Goal: Task Accomplishment & Management: Manage account settings

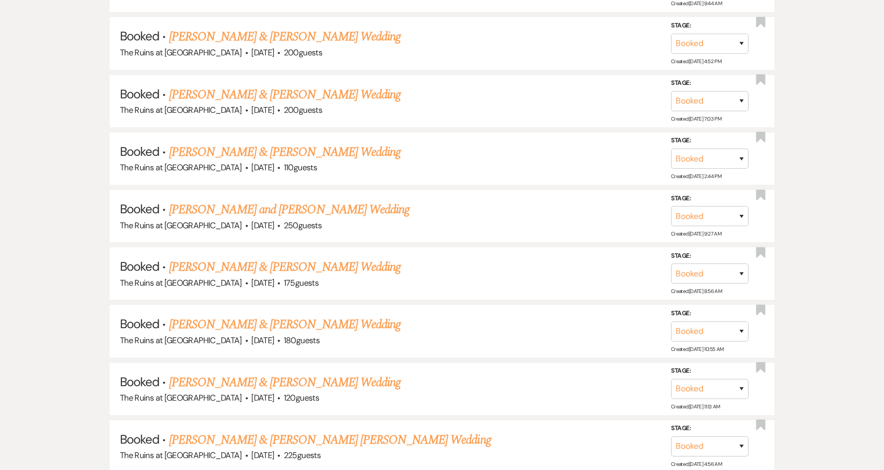
scroll to position [298, 0]
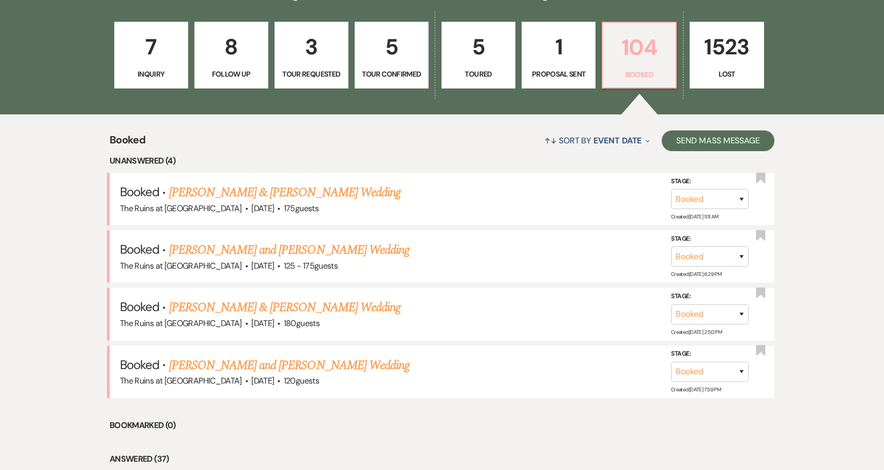
click at [643, 52] on p "104" at bounding box center [639, 47] width 60 height 35
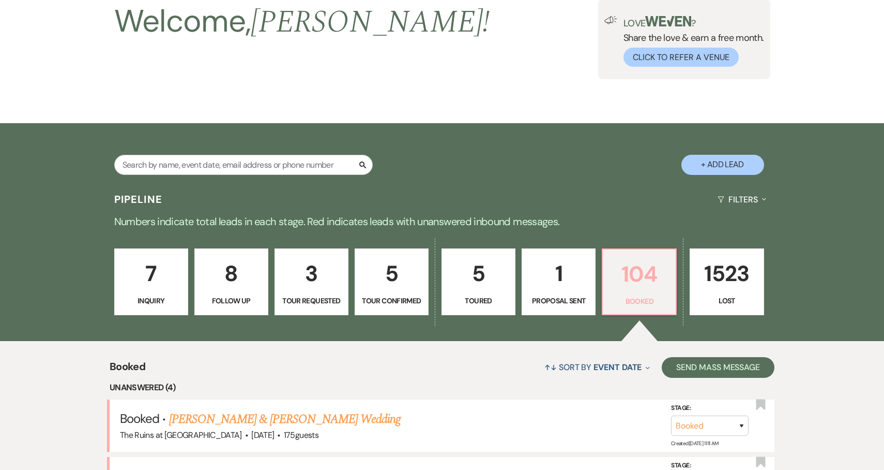
scroll to position [0, 0]
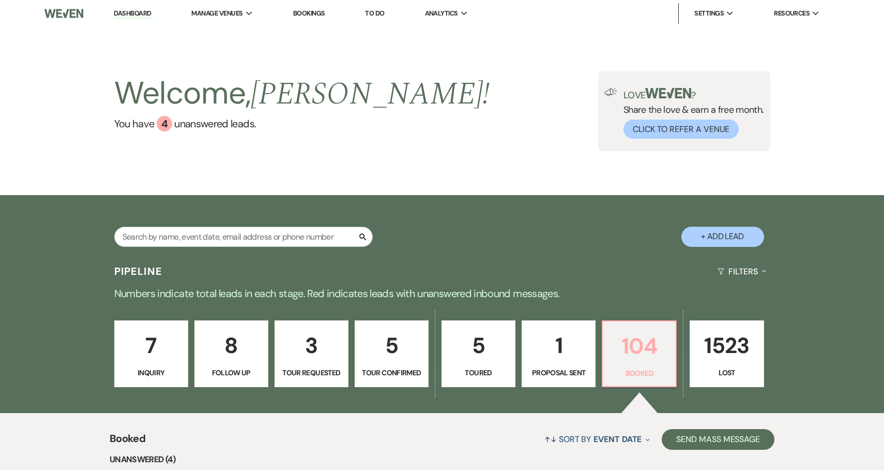
click at [641, 345] on p "104" at bounding box center [639, 345] width 60 height 35
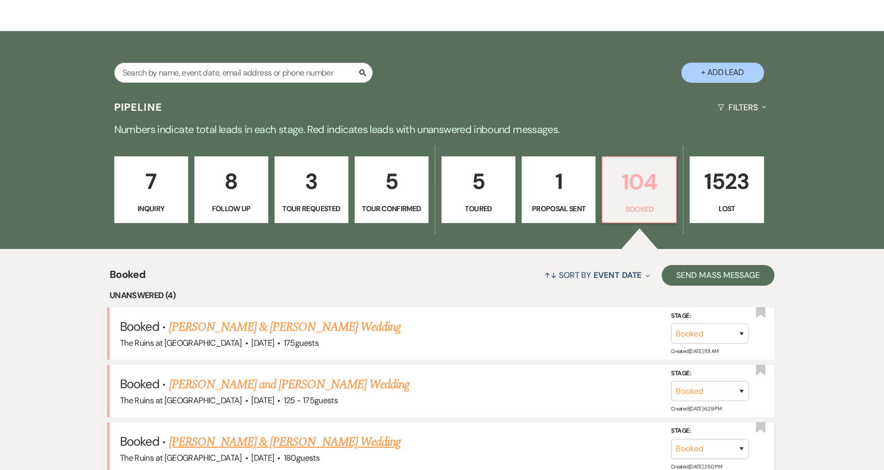
scroll to position [224, 0]
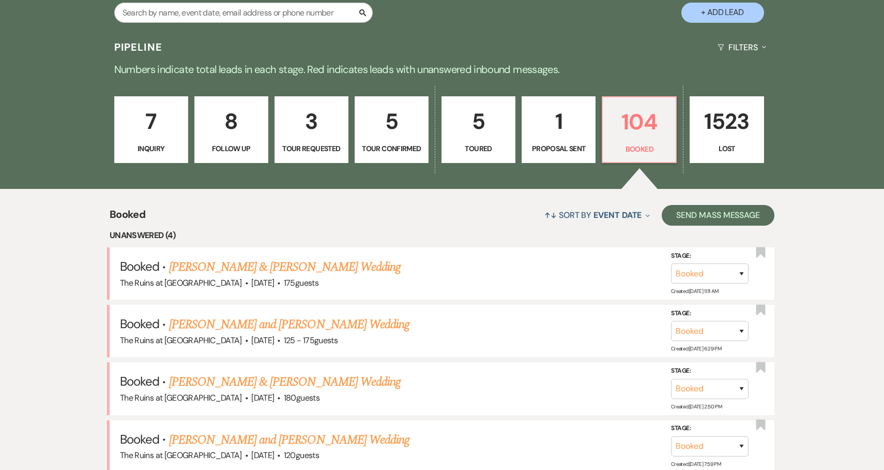
click at [356, 267] on link "[PERSON_NAME] & [PERSON_NAME] Wedding" at bounding box center [285, 267] width 232 height 19
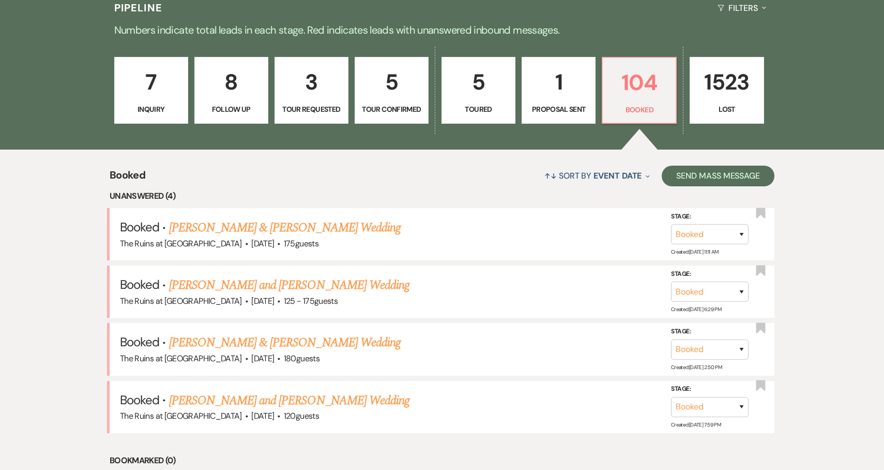
scroll to position [281, 0]
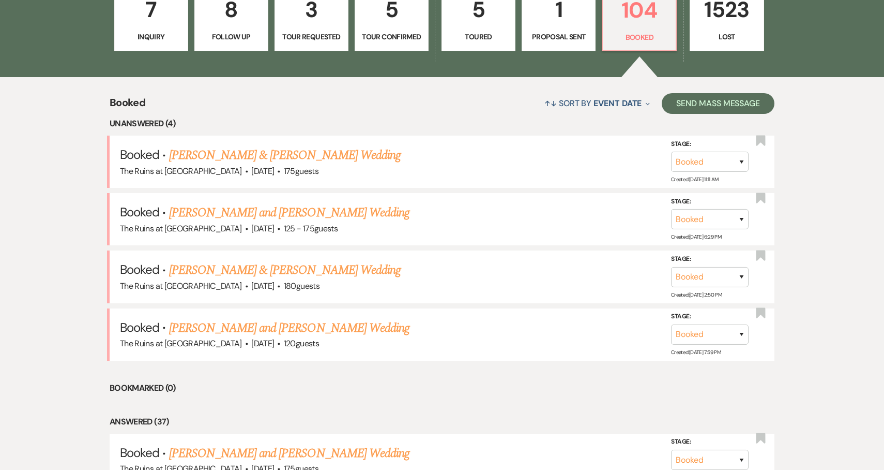
scroll to position [338, 0]
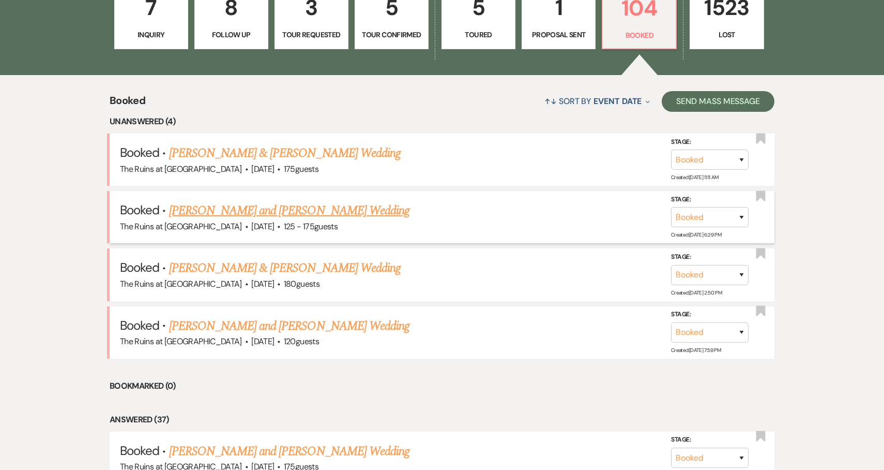
click at [341, 214] on link "[PERSON_NAME] and [PERSON_NAME] Wedding" at bounding box center [289, 210] width 241 height 19
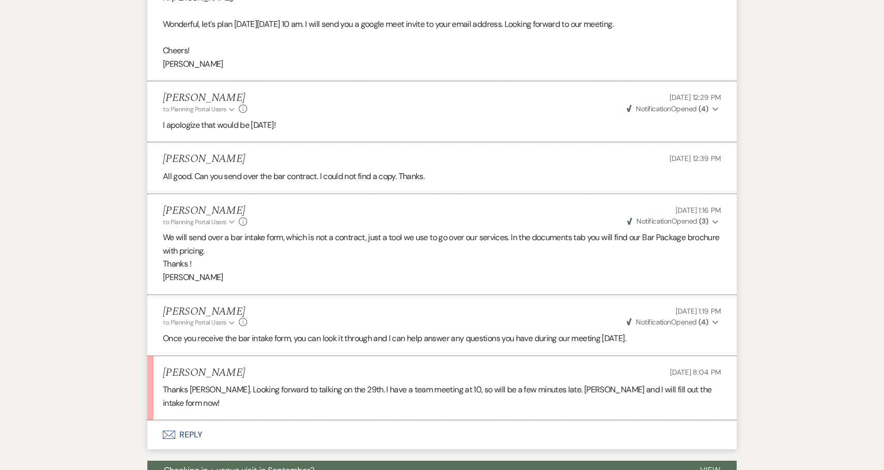
scroll to position [1004, 0]
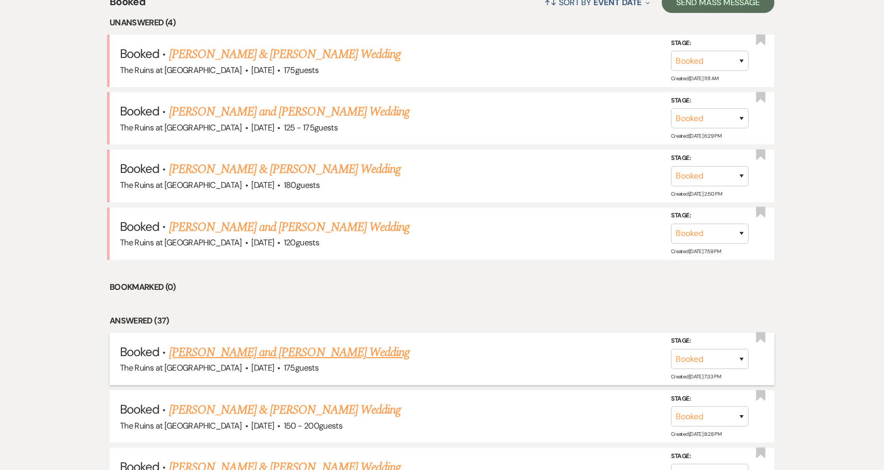
scroll to position [441, 0]
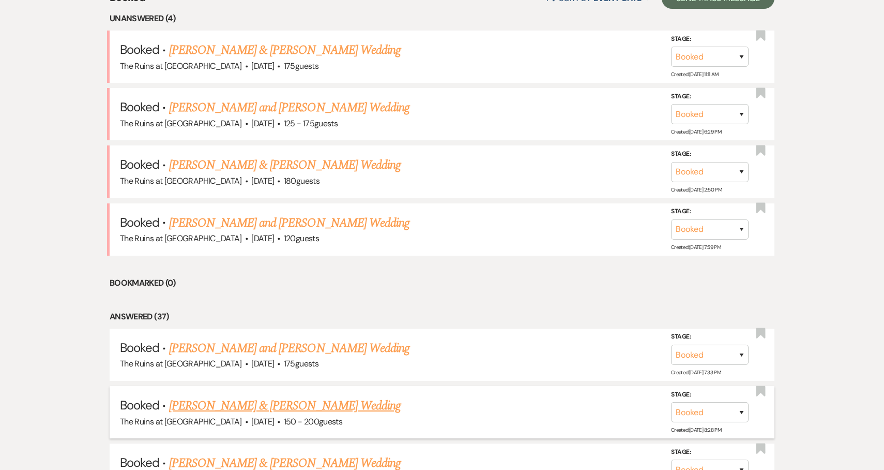
click at [336, 405] on link "[PERSON_NAME] & [PERSON_NAME] Wedding" at bounding box center [285, 405] width 232 height 19
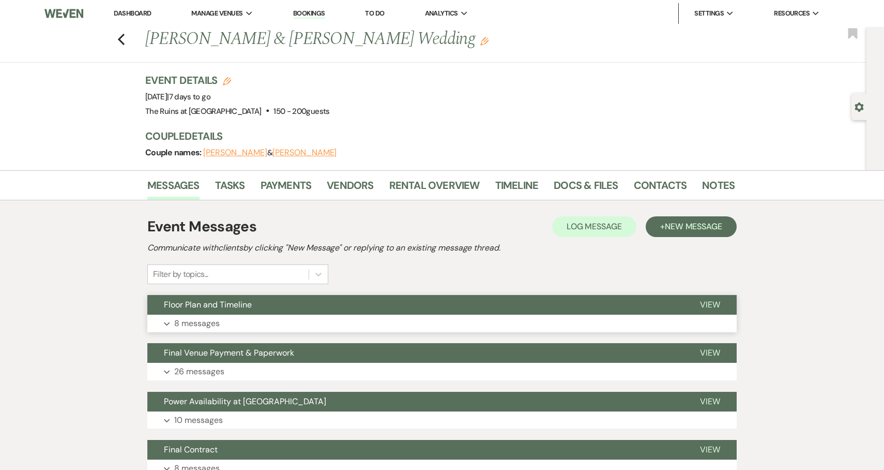
click at [209, 307] on span "Floor Plan and Timeline" at bounding box center [208, 304] width 88 height 11
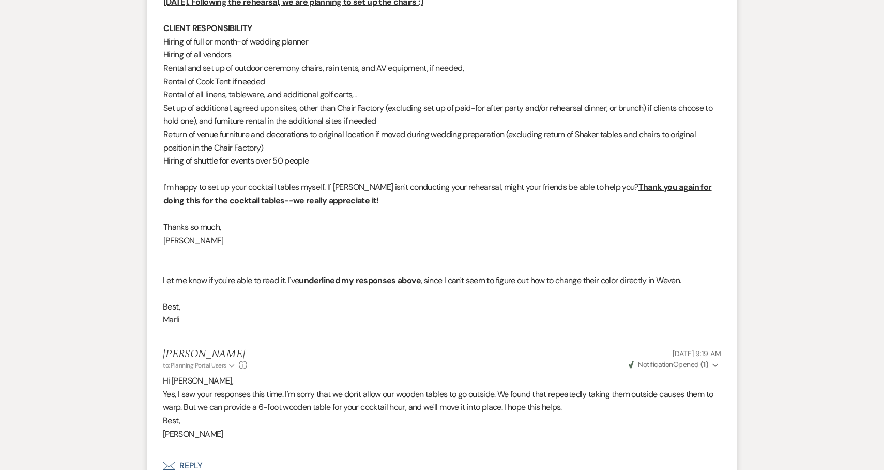
scroll to position [2431, 0]
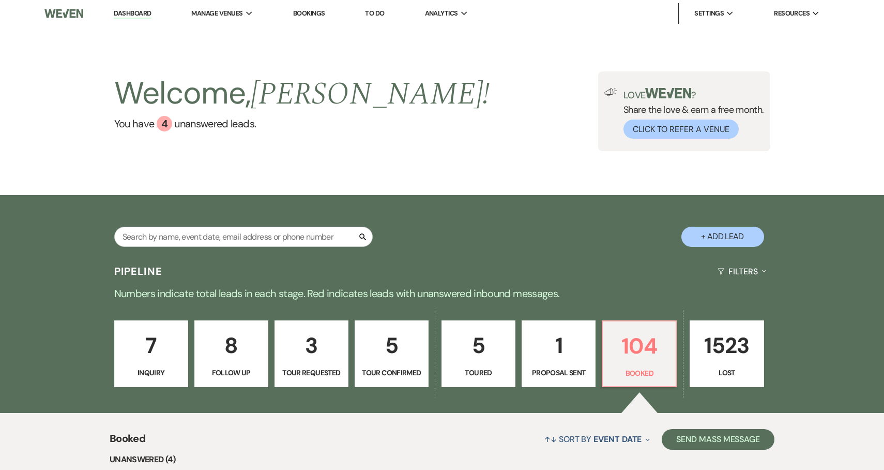
click at [140, 13] on link "Dashboard" at bounding box center [132, 14] width 37 height 10
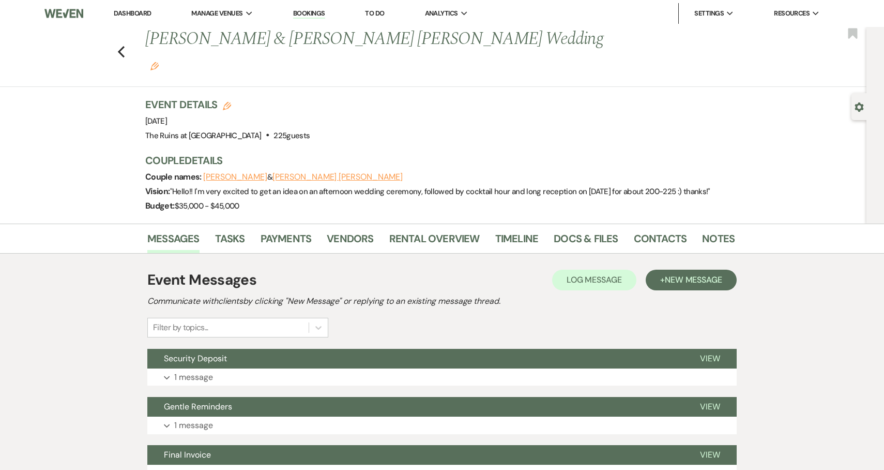
click at [132, 17] on link "Dashboard" at bounding box center [132, 13] width 37 height 9
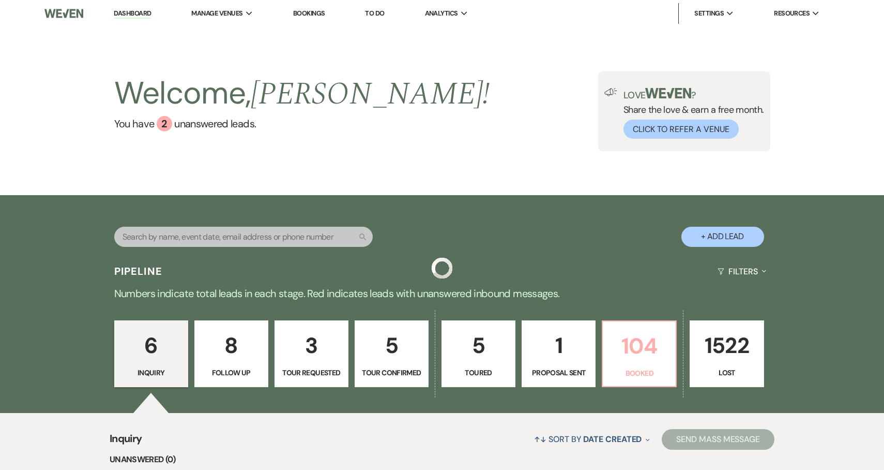
click at [640, 349] on p "104" at bounding box center [639, 345] width 60 height 35
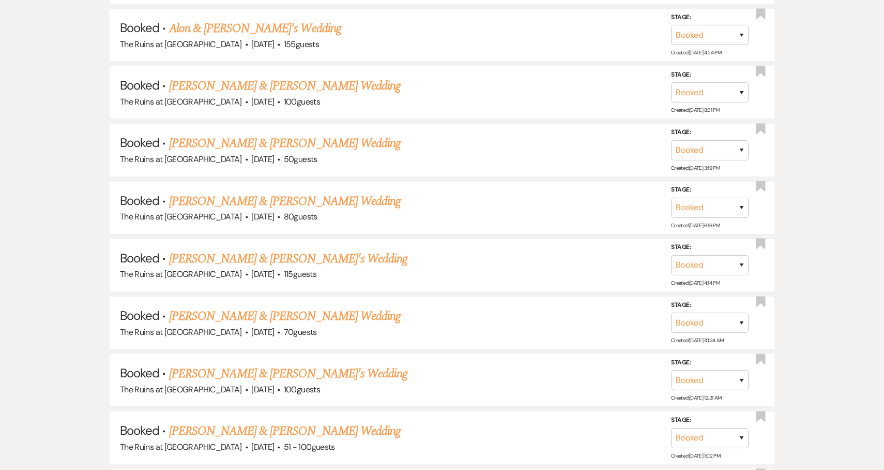
scroll to position [4943, 0]
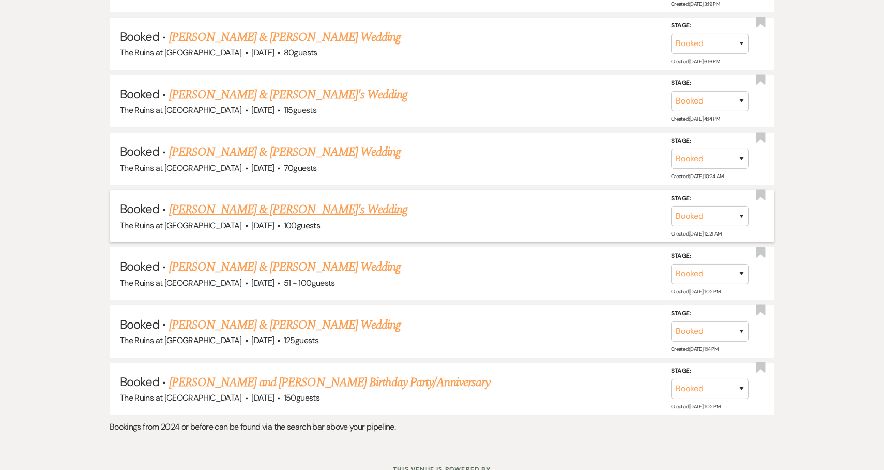
click at [325, 200] on link "[PERSON_NAME] & [PERSON_NAME]'s Wedding" at bounding box center [288, 209] width 239 height 19
